Goal: Task Accomplishment & Management: Complete application form

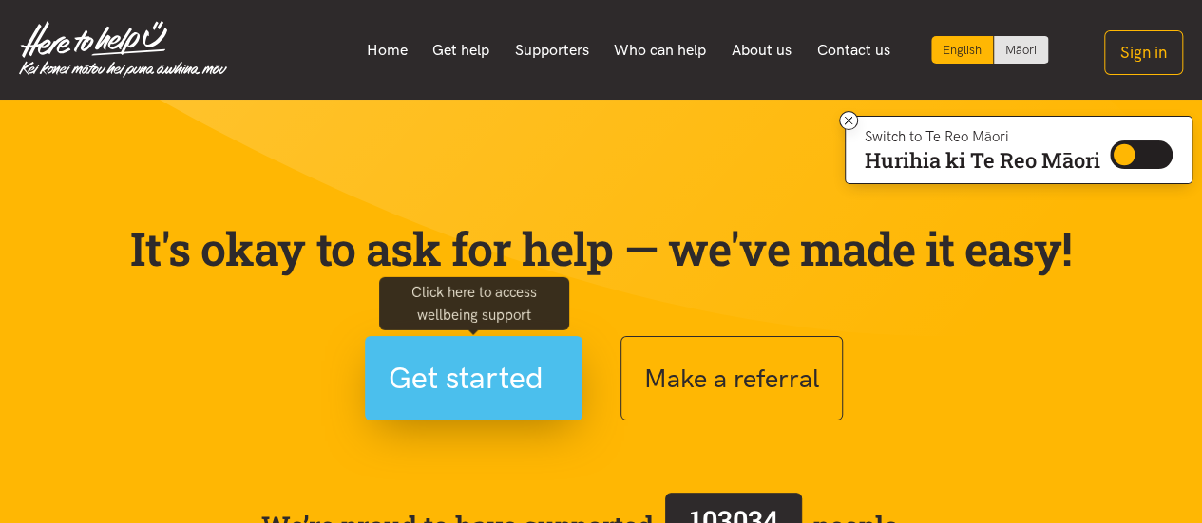
click at [502, 363] on span "Get started" at bounding box center [465, 378] width 155 height 48
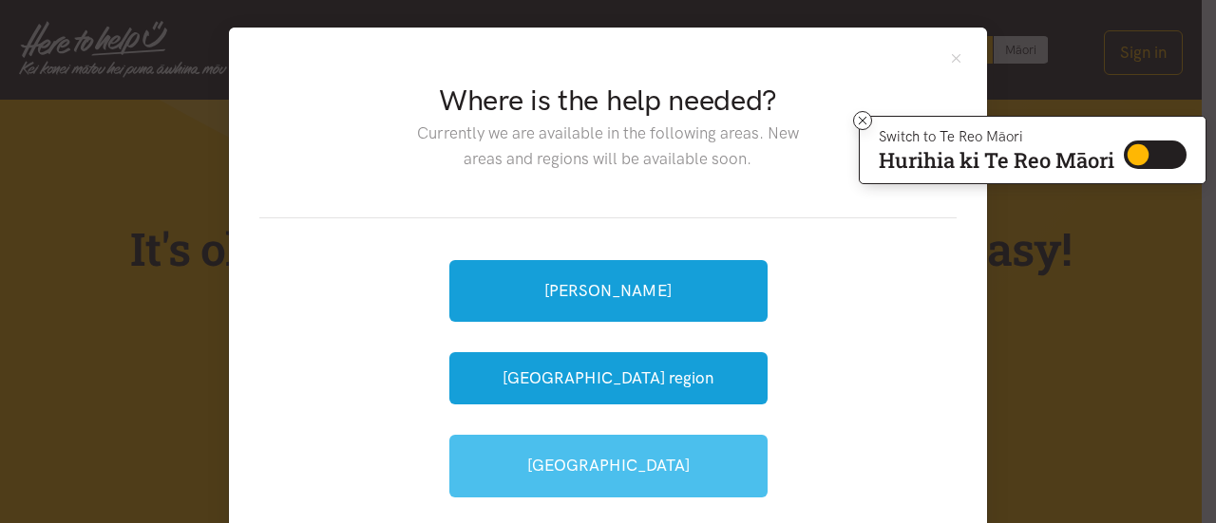
click at [629, 468] on link "[GEOGRAPHIC_DATA]" at bounding box center [608, 466] width 318 height 62
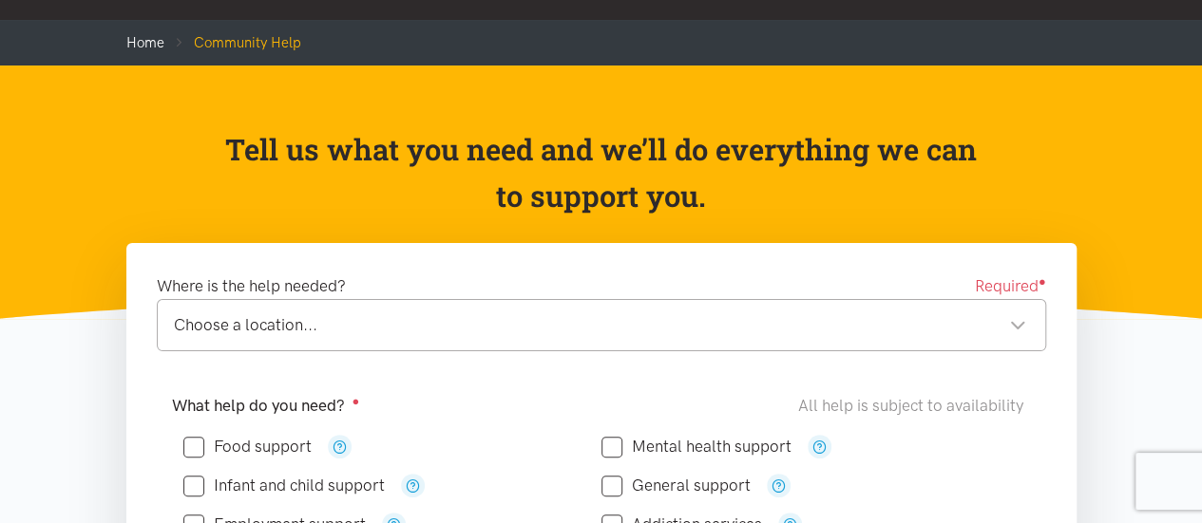
scroll to position [95, 0]
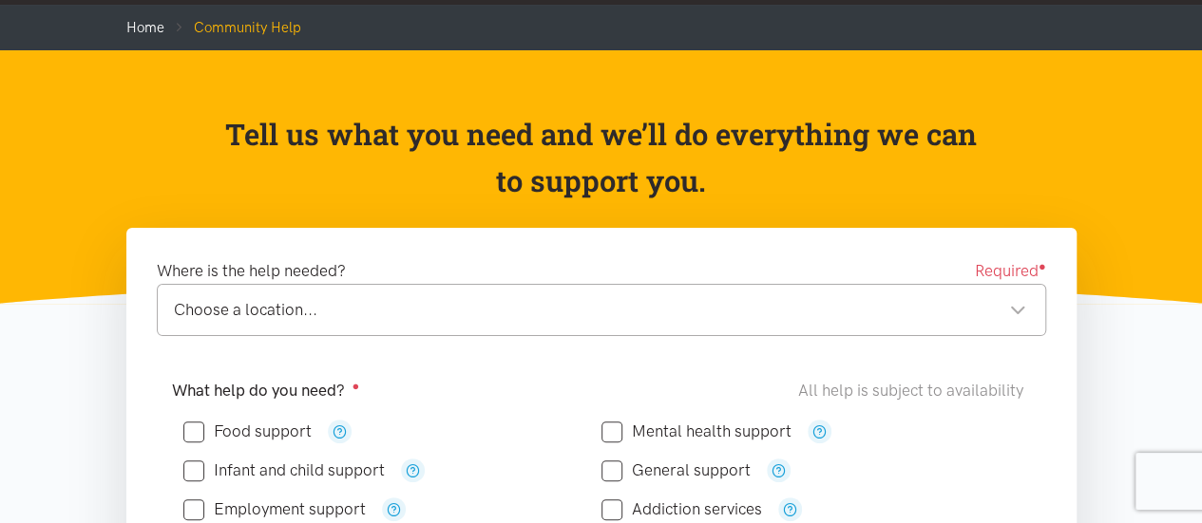
click at [1018, 312] on div "Choose a location..." at bounding box center [600, 310] width 852 height 26
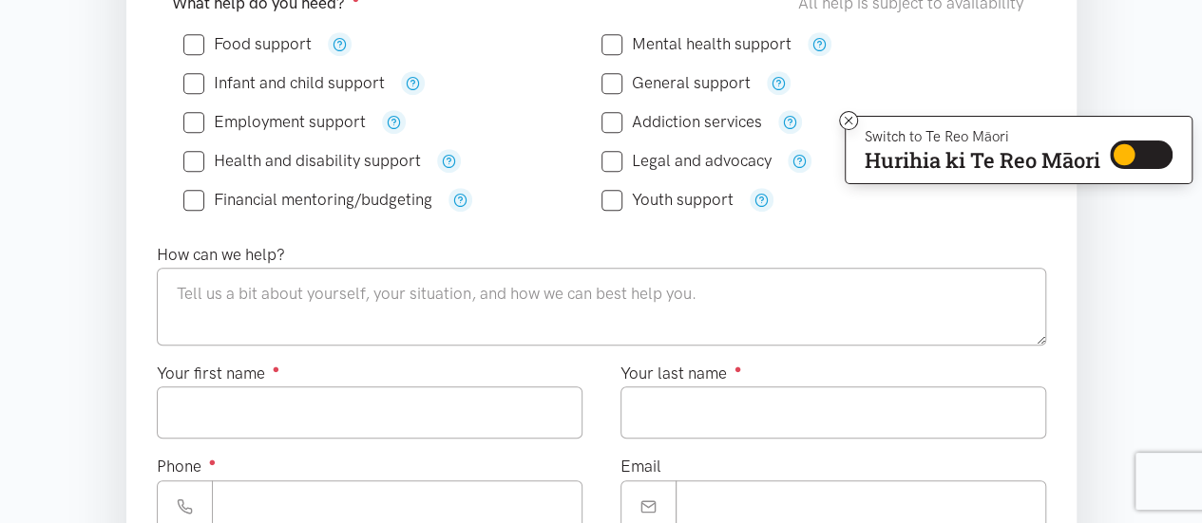
scroll to position [380, 0]
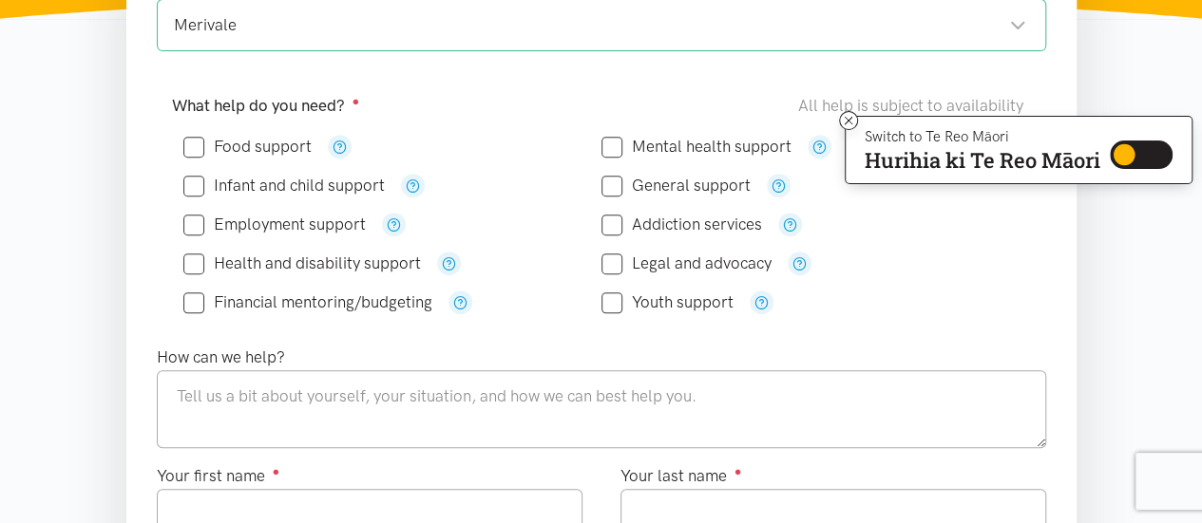
click at [186, 146] on input "Food support" at bounding box center [247, 147] width 128 height 16
checkbox input "true"
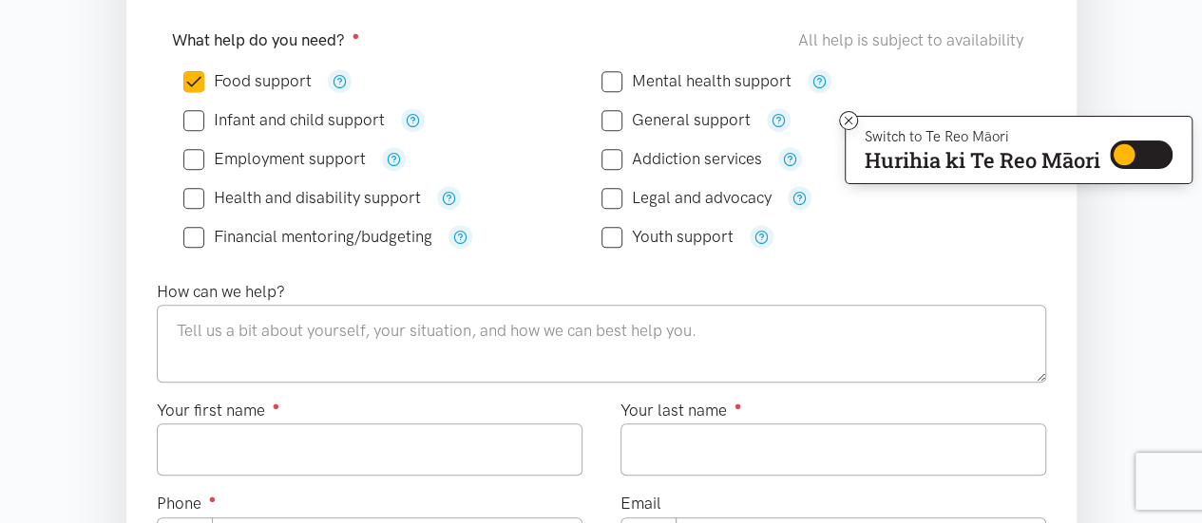
scroll to position [475, 0]
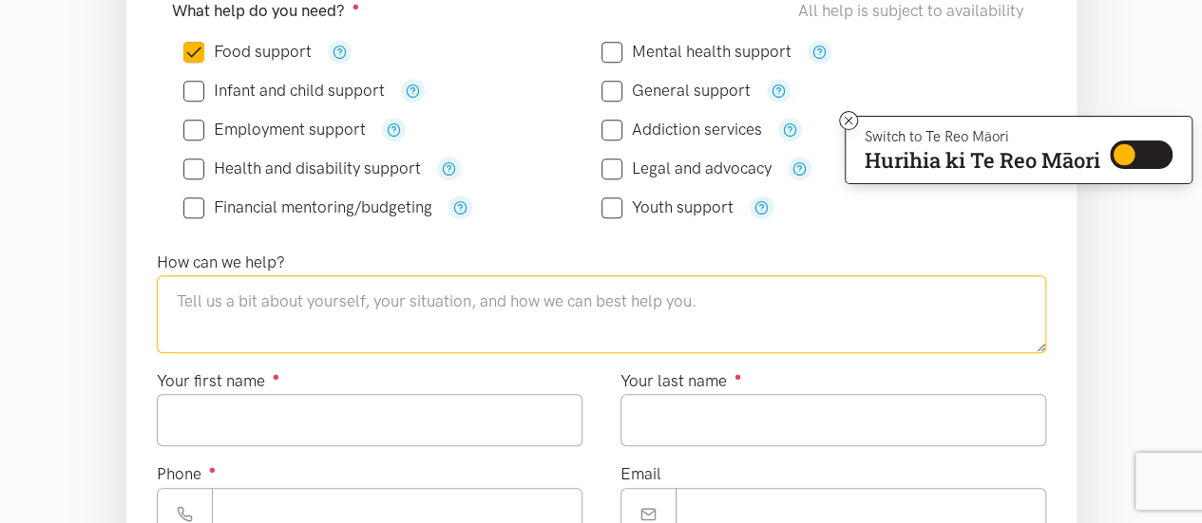
click at [256, 300] on textarea at bounding box center [601, 314] width 889 height 78
type textarea "We are needing help with food"
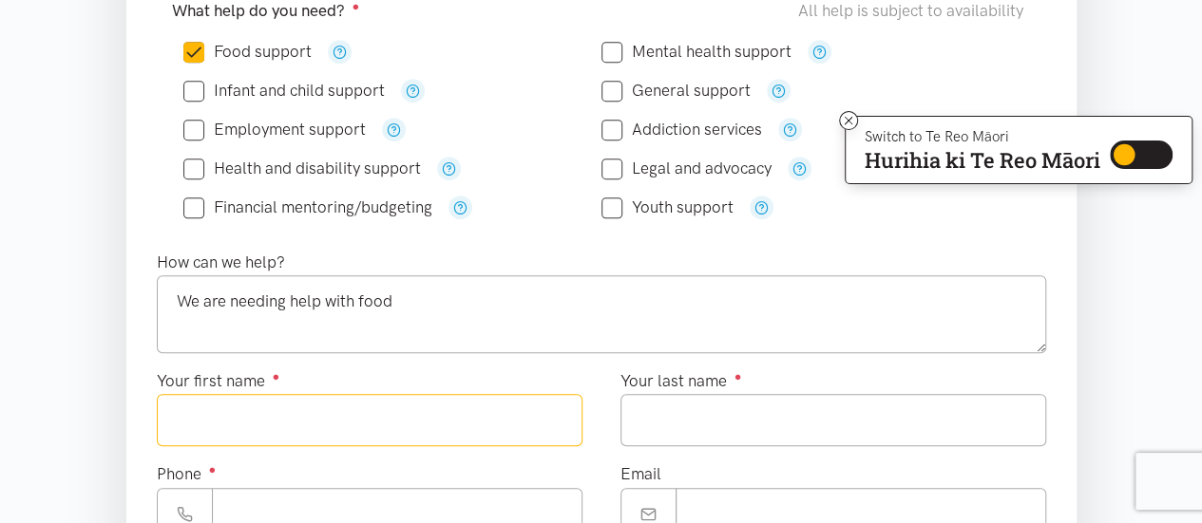
click at [235, 404] on input "Your first name ●" at bounding box center [370, 420] width 426 height 52
type input "*******"
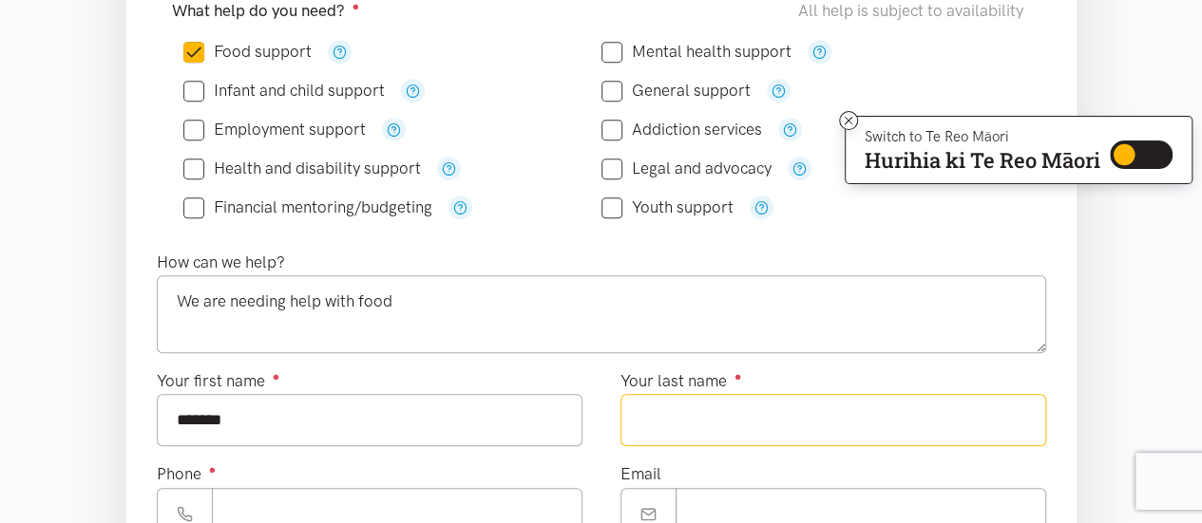
type input "*********"
type input "**********"
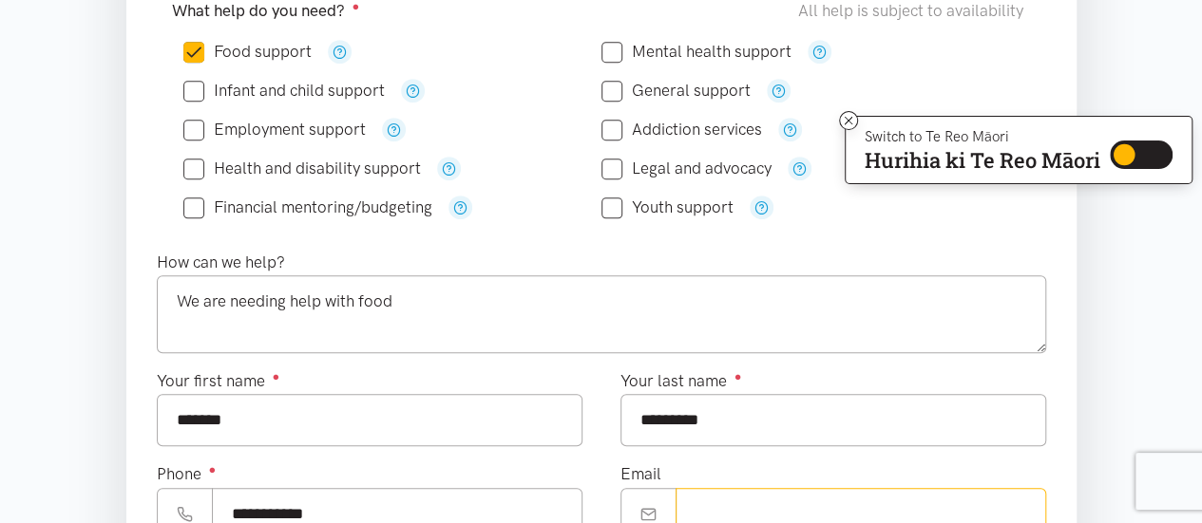
type input "**********"
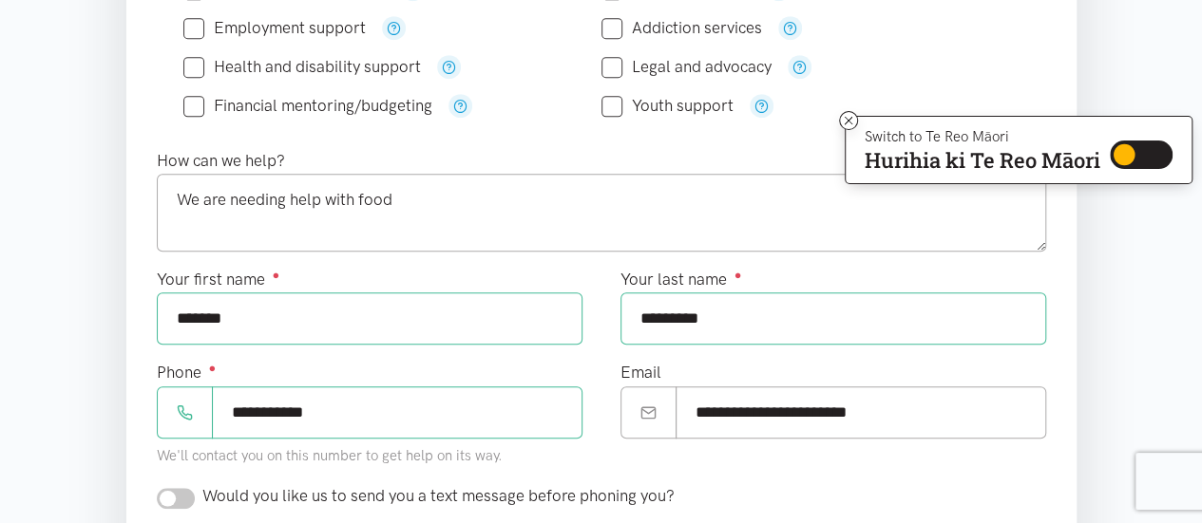
scroll to position [760, 0]
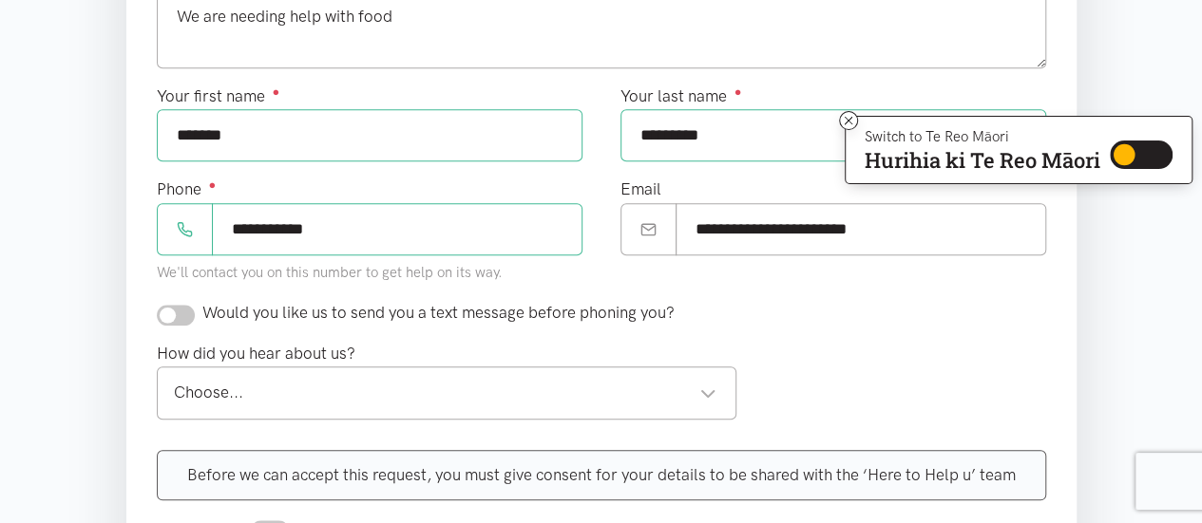
click at [709, 383] on div "Choose..." at bounding box center [445, 393] width 543 height 26
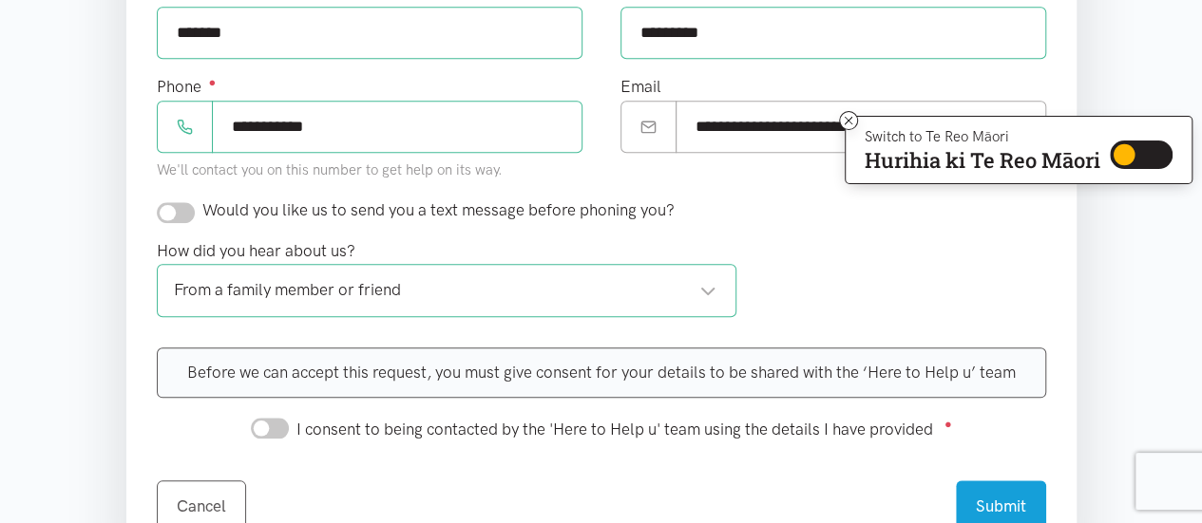
scroll to position [855, 0]
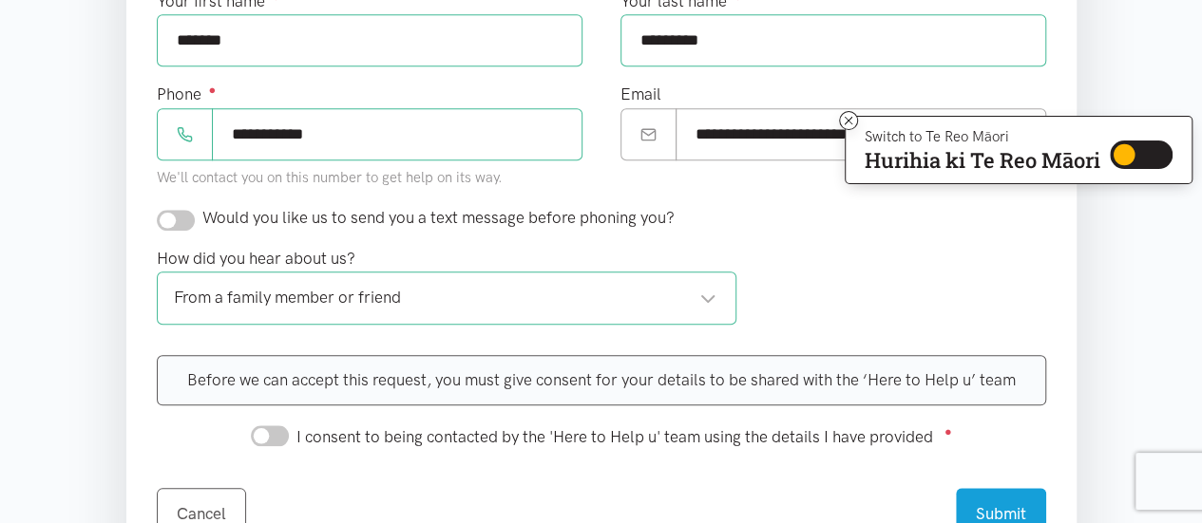
drag, startPoint x: 262, startPoint y: 425, endPoint x: 277, endPoint y: 432, distance: 17.0
click at [263, 426] on input "I consent to being contacted by the 'Here to Help u' team using the details I h…" at bounding box center [270, 436] width 38 height 21
checkbox input "true"
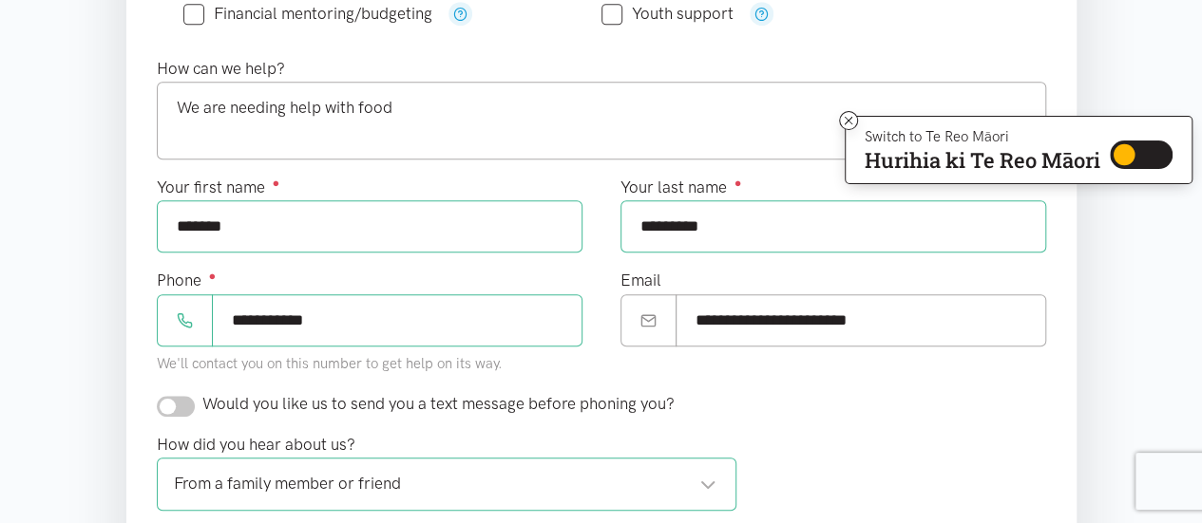
scroll to position [665, 0]
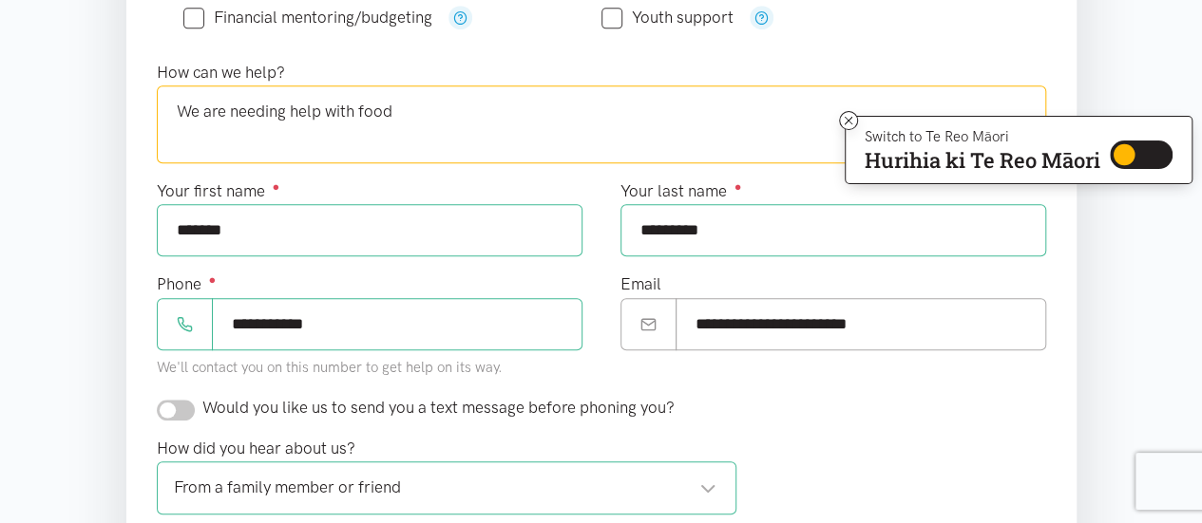
click at [437, 116] on textarea "We are needing help with food" at bounding box center [601, 124] width 889 height 78
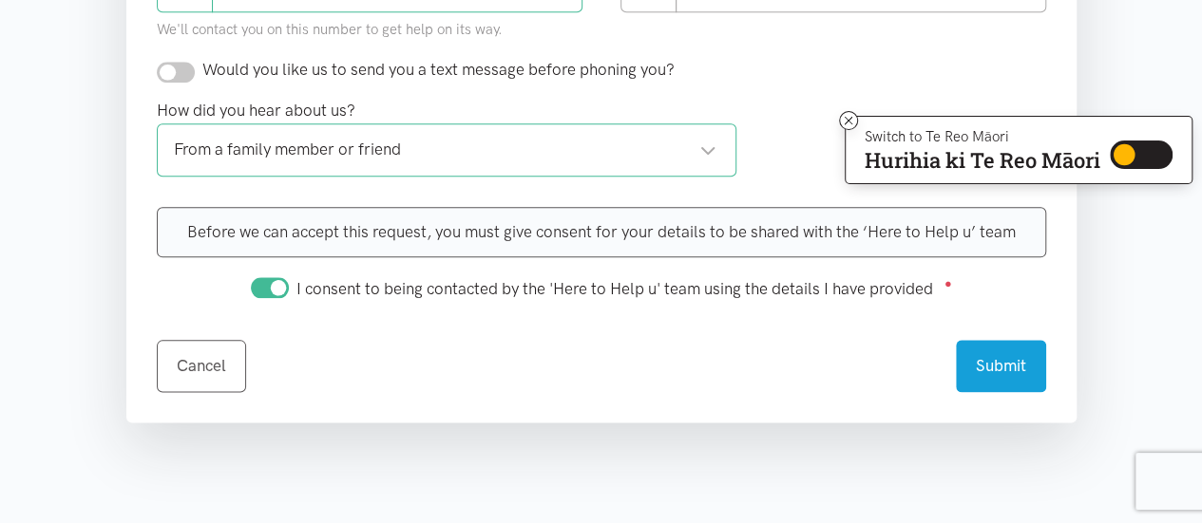
scroll to position [1045, 0]
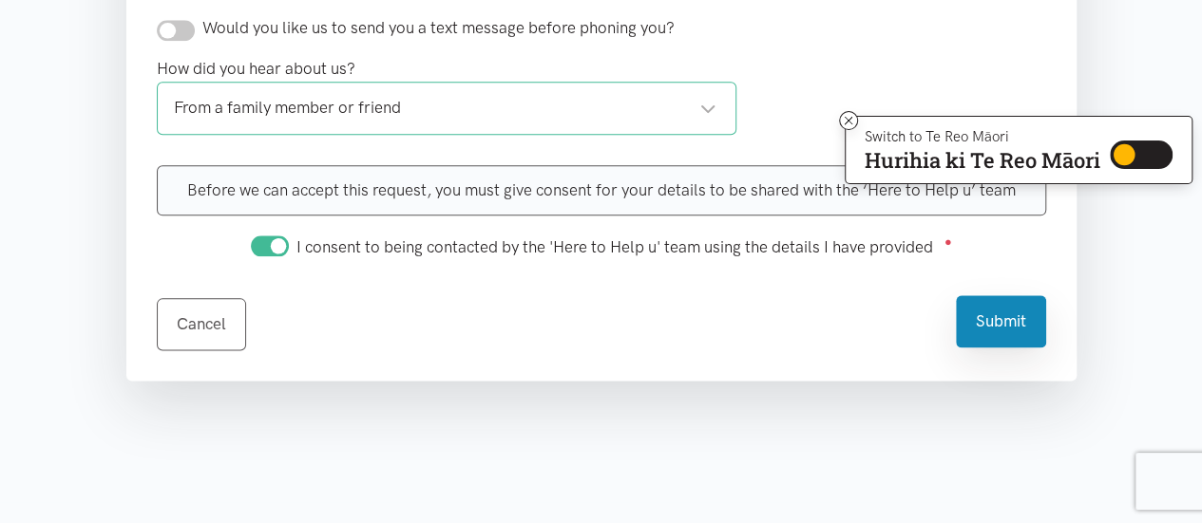
click at [991, 311] on button "Submit" at bounding box center [1001, 321] width 90 height 52
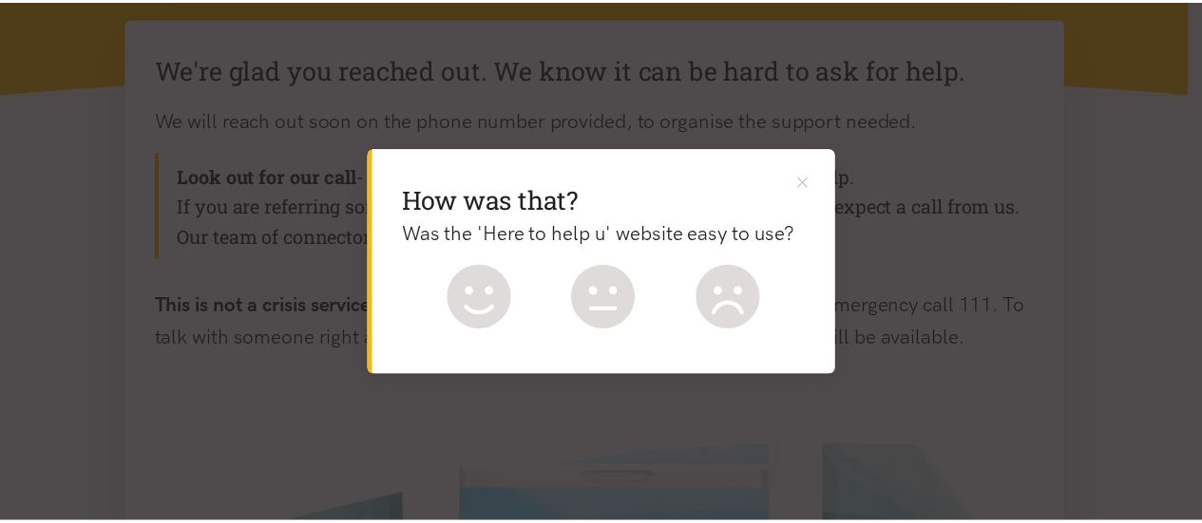
scroll to position [190, 0]
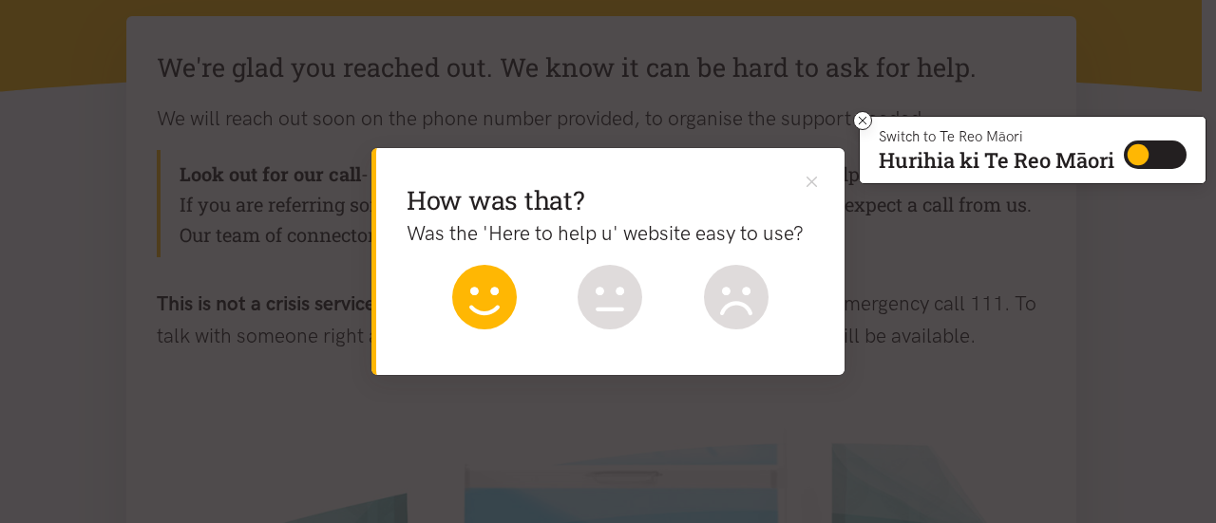
drag, startPoint x: 499, startPoint y: 300, endPoint x: 490, endPoint y: 306, distance: 10.3
click at [498, 300] on icon at bounding box center [484, 297] width 65 height 65
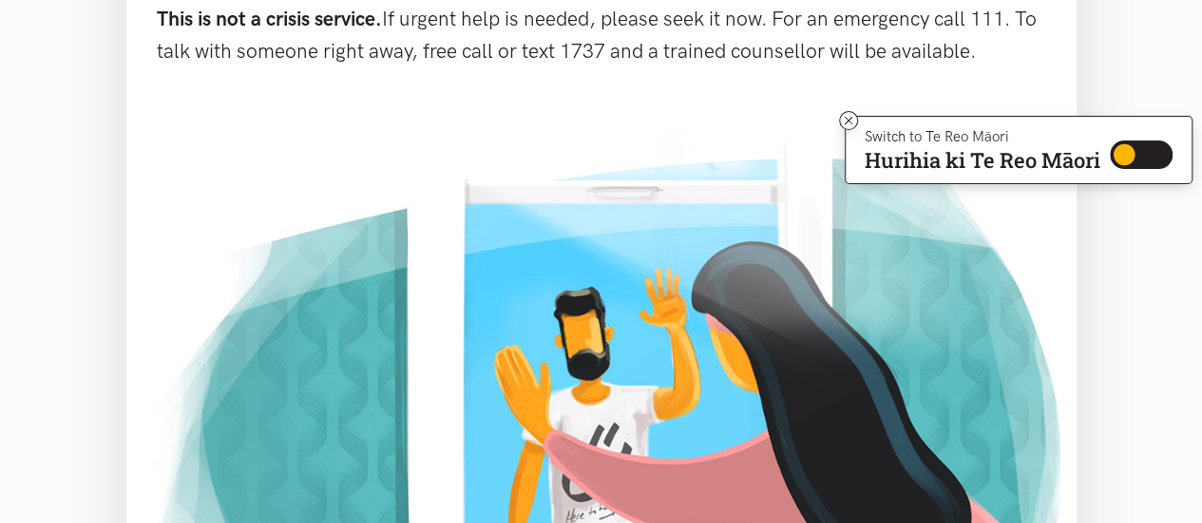
scroll to position [0, 0]
